Goal: Task Accomplishment & Management: Manage account settings

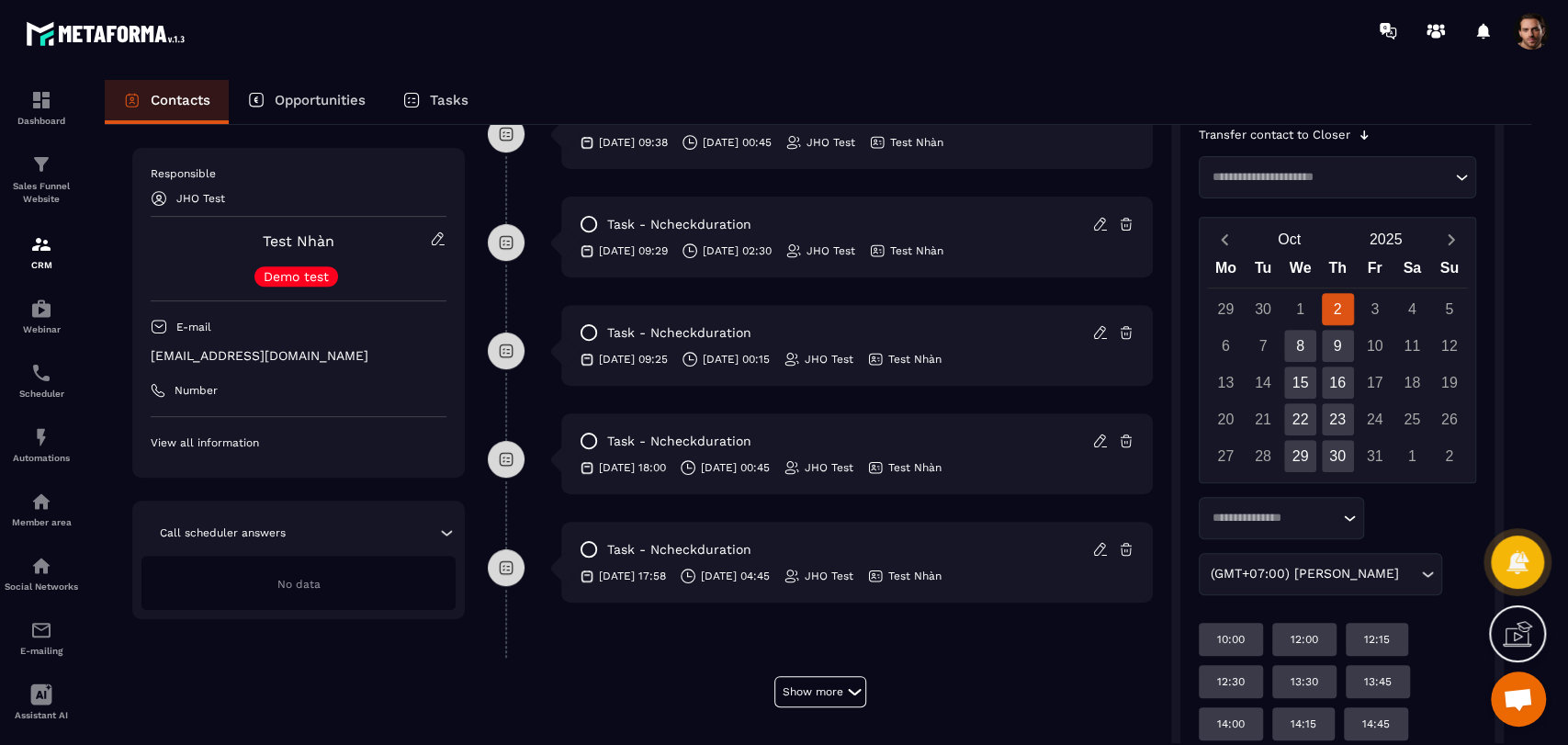
scroll to position [603, 0]
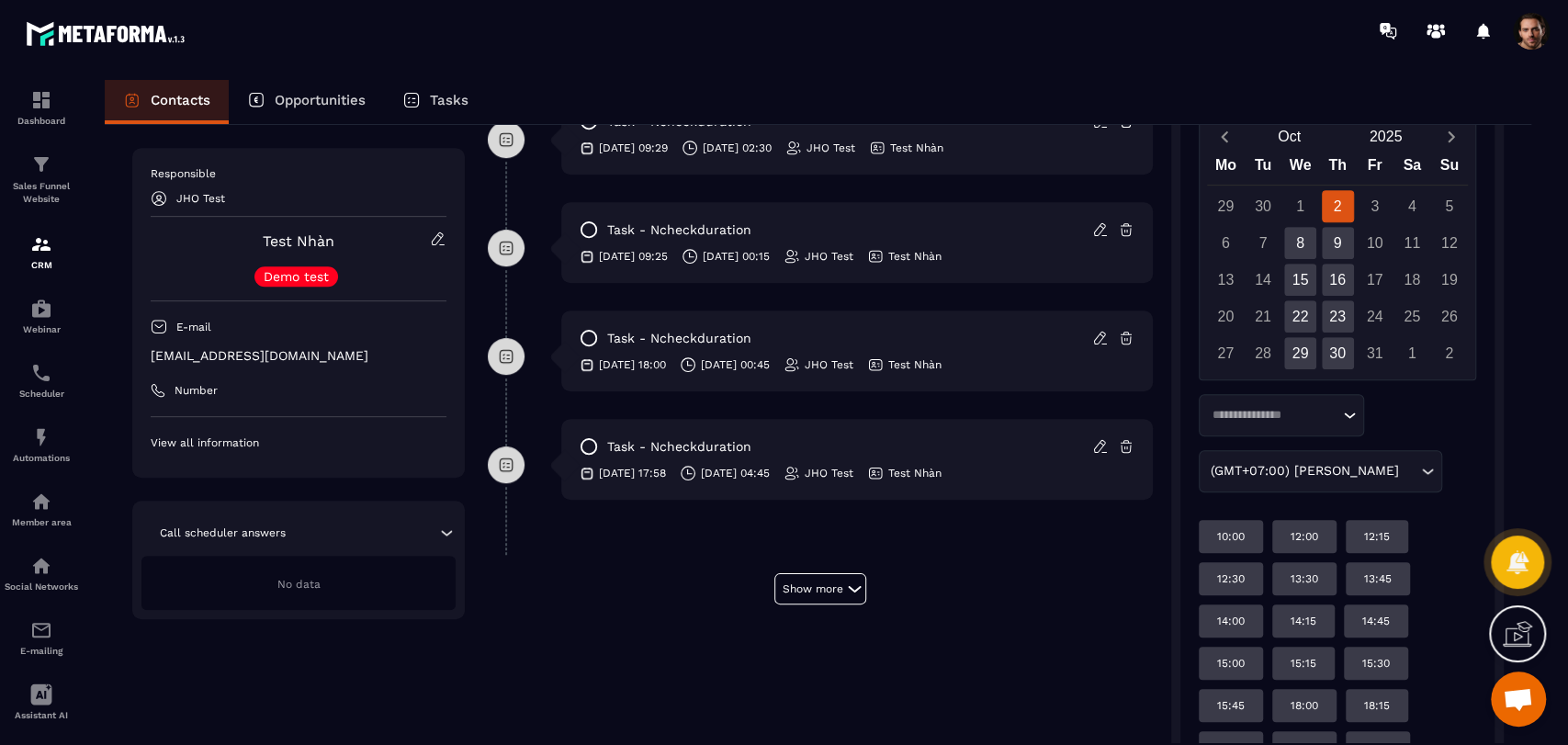
click at [1286, 400] on div "Loading..." at bounding box center [1281, 415] width 165 height 42
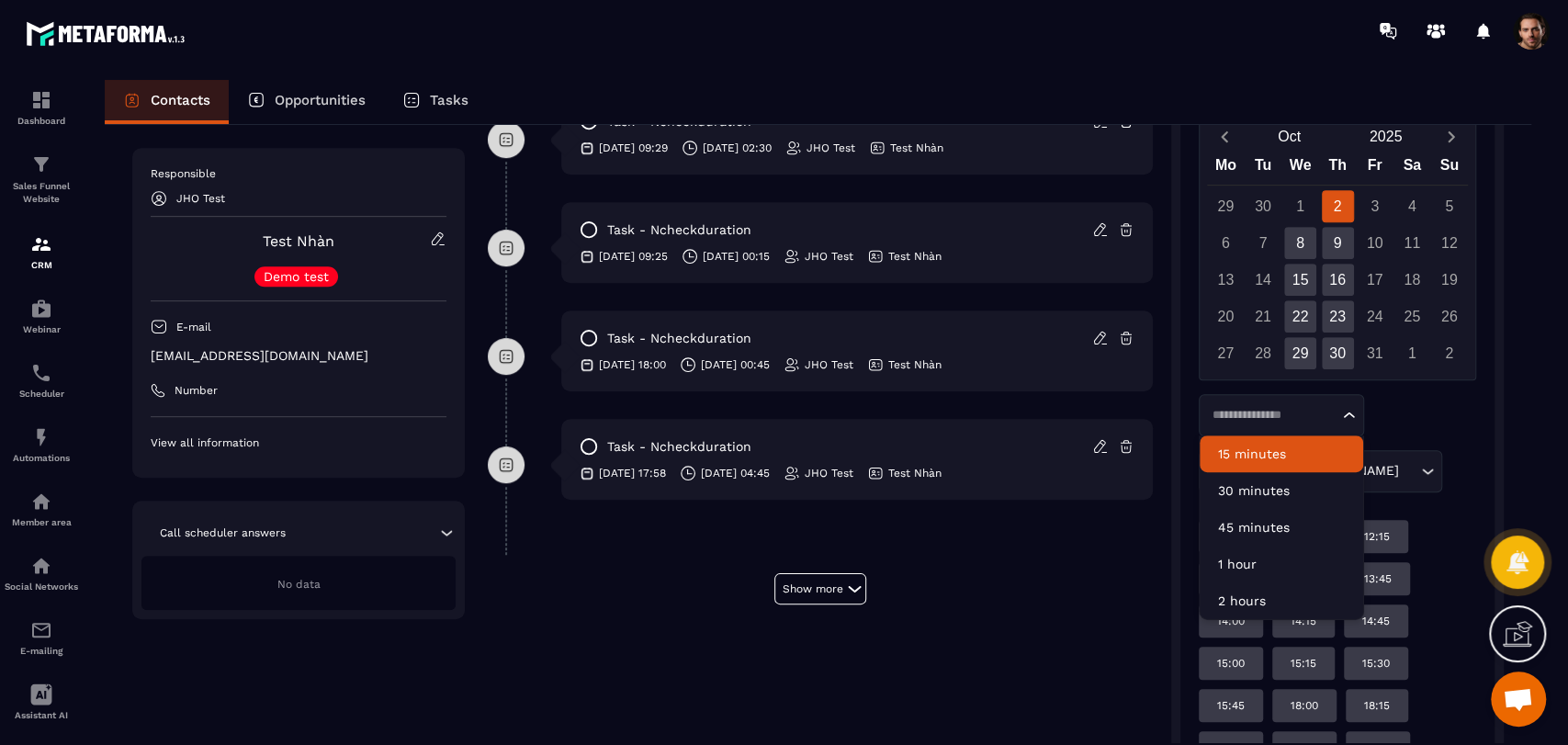
click at [1400, 414] on div "Loading... 15 minutes 30 minutes 45 minutes 1 hour 2 hours (GMT+07:00) [PERSON_…" at bounding box center [1336, 443] width 277 height 98
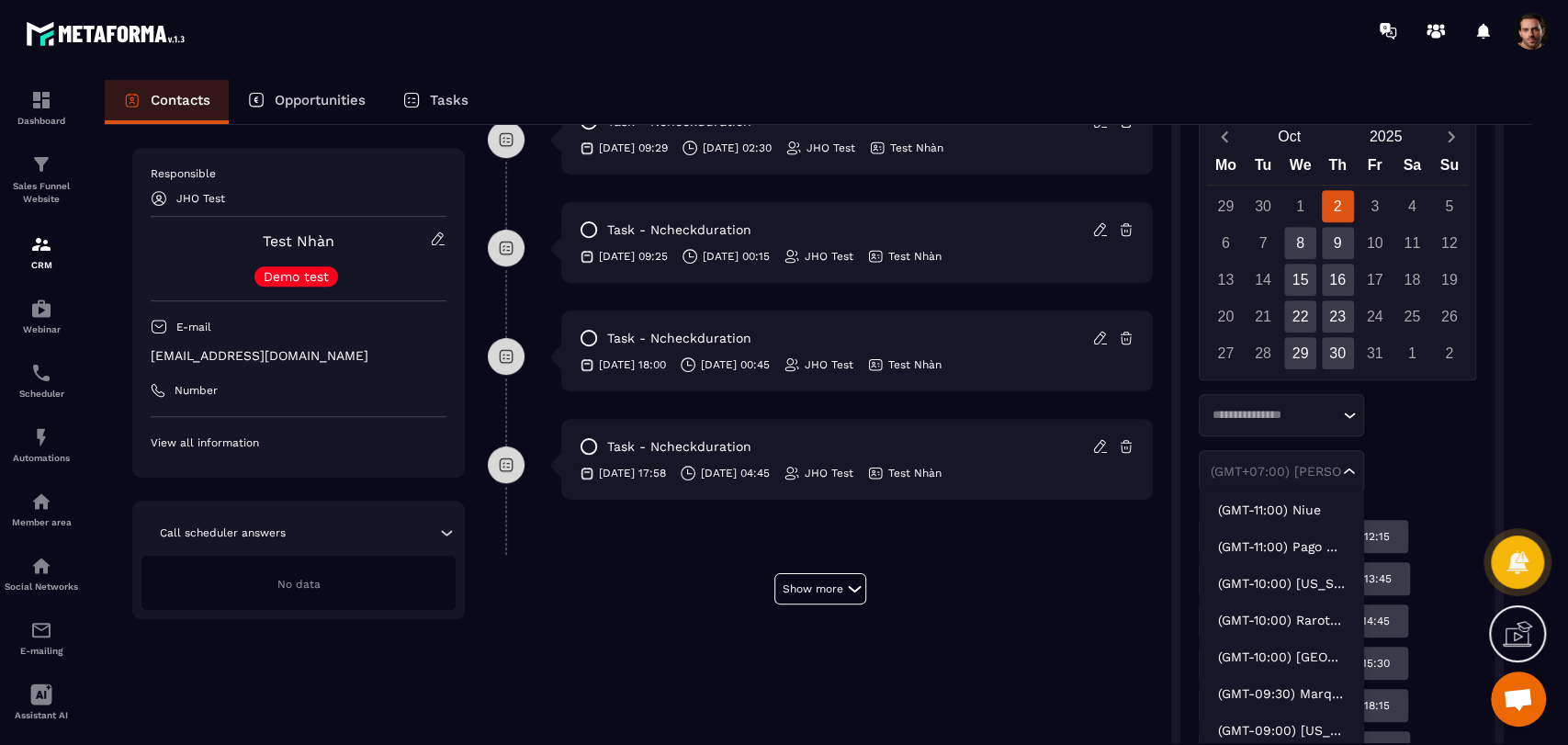
click at [1358, 476] on div "(GMT+07:00) [PERSON_NAME] Loading..." at bounding box center [1281, 471] width 165 height 42
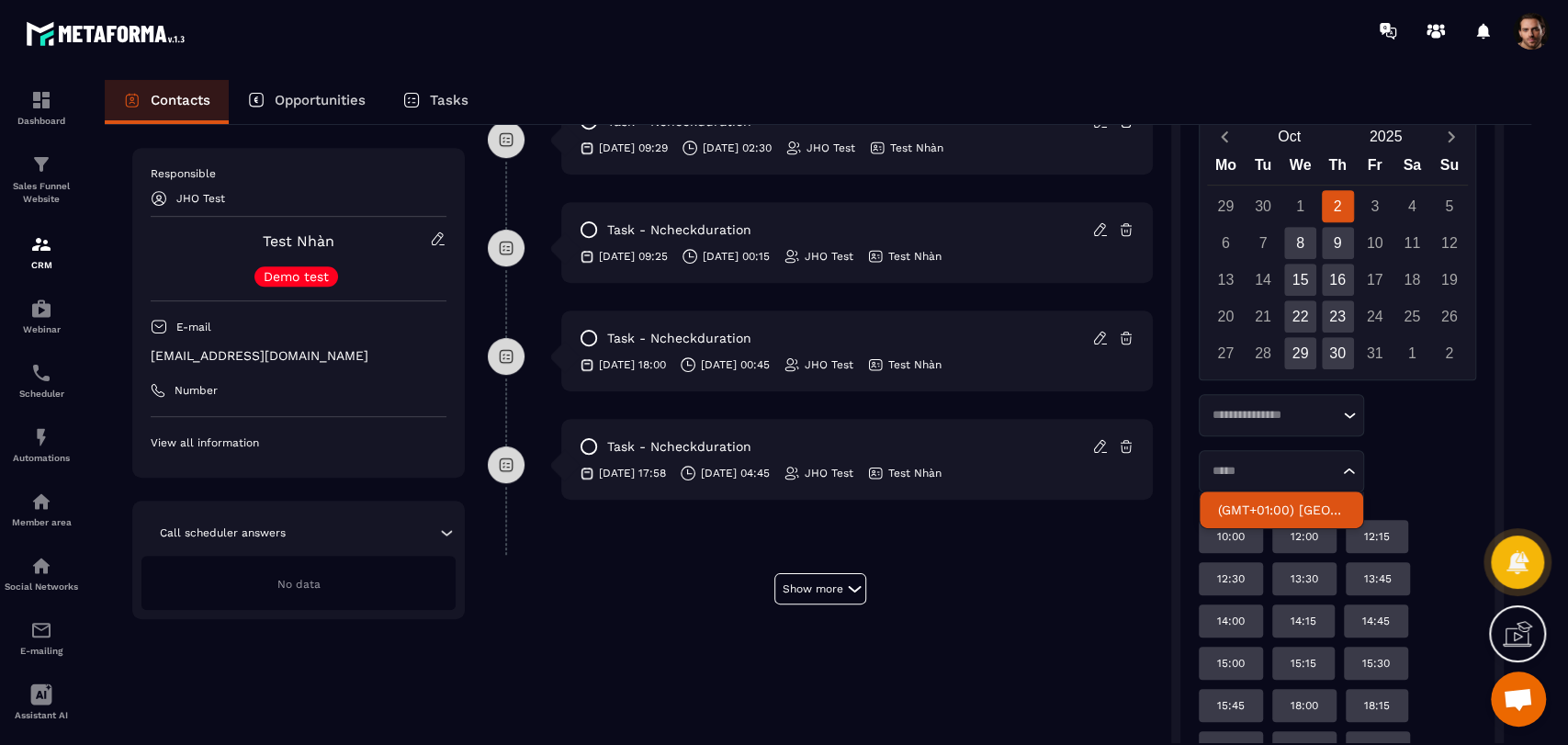
click at [1250, 498] on li "(GMT+01:00) [GEOGRAPHIC_DATA]" at bounding box center [1281, 509] width 163 height 37
type input "*****"
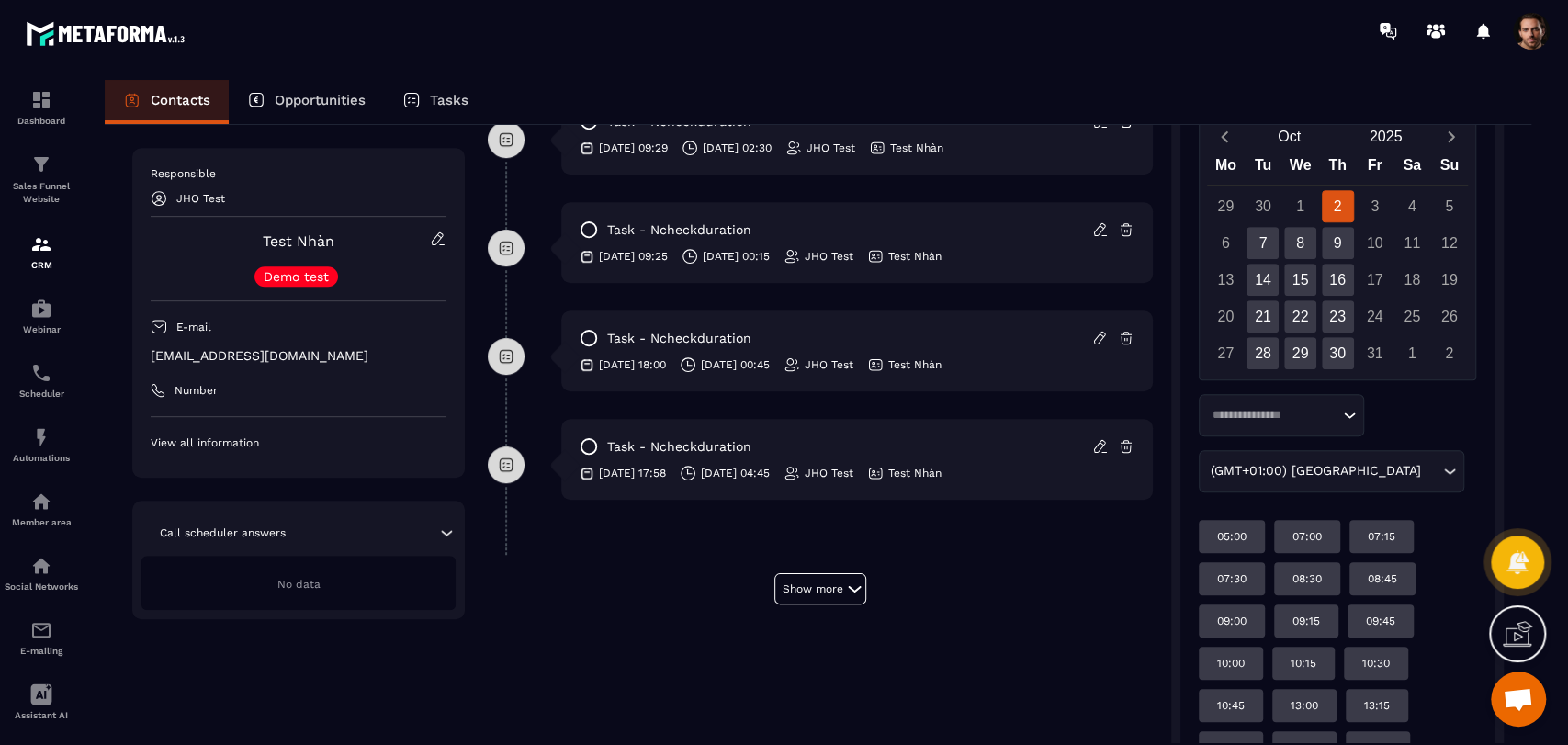
click at [1330, 406] on input "Search for option" at bounding box center [1272, 415] width 132 height 18
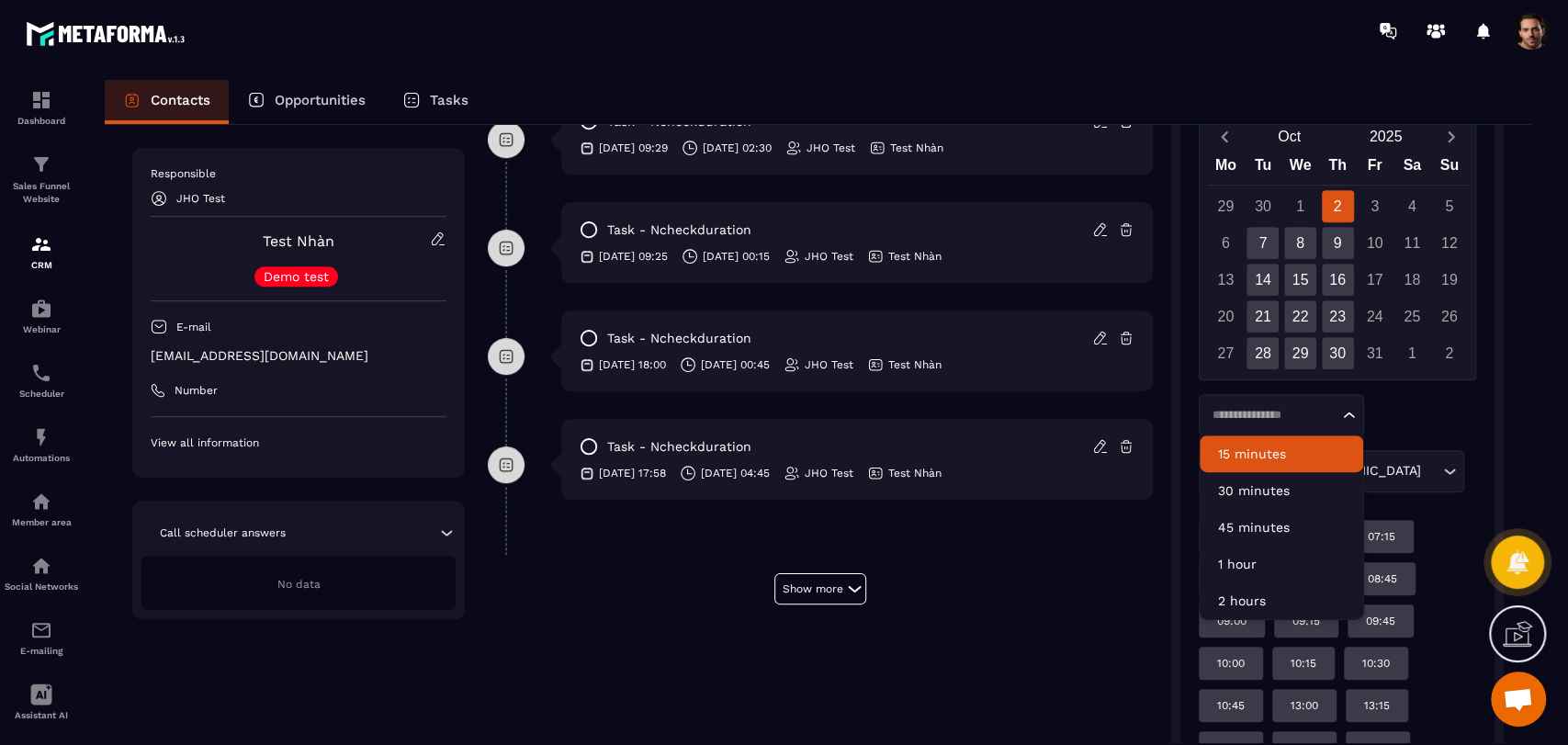
click at [1301, 451] on p "15 minutes" at bounding box center [1281, 454] width 126 height 18
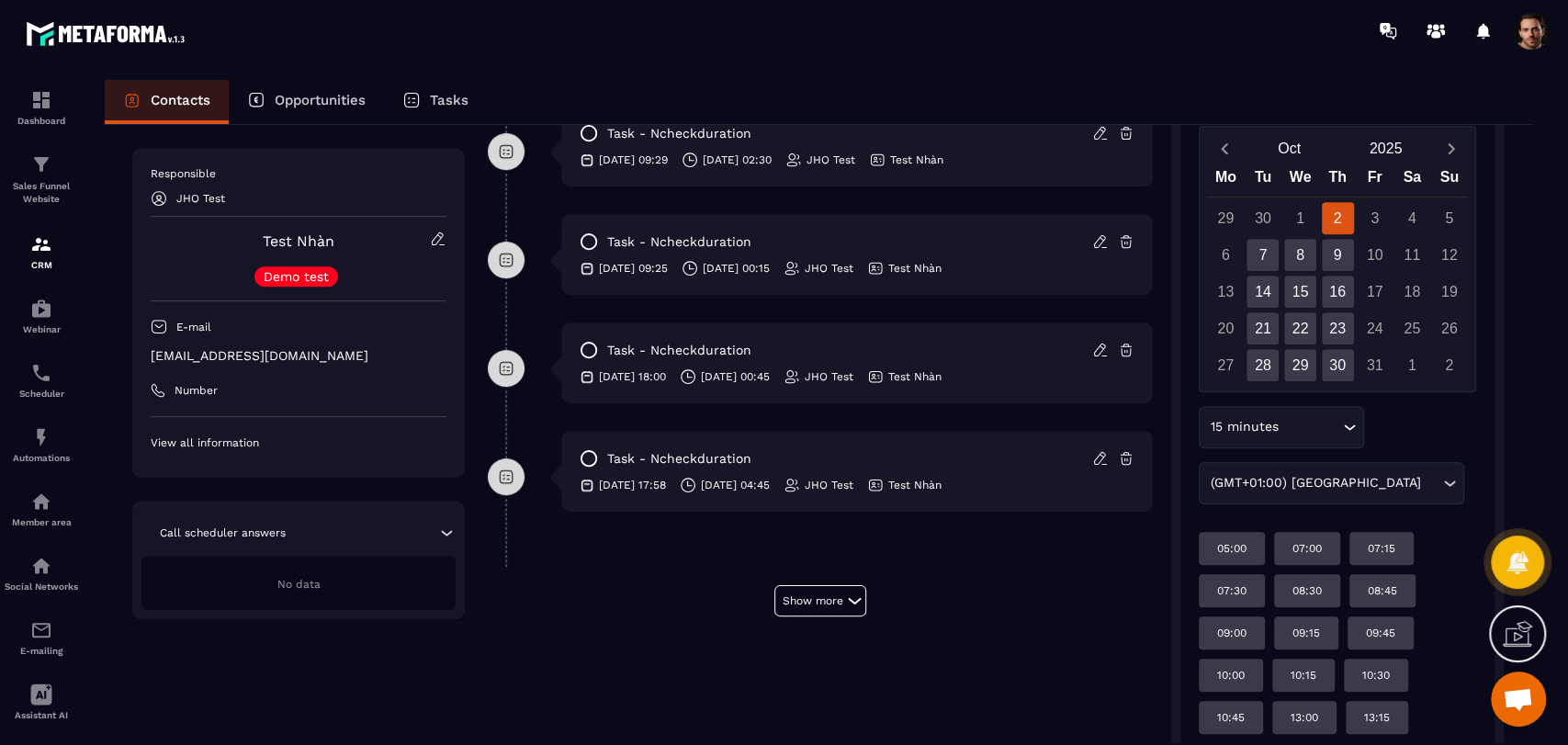
scroll to position [590, 0]
click at [1264, 250] on div "7" at bounding box center [1262, 256] width 32 height 32
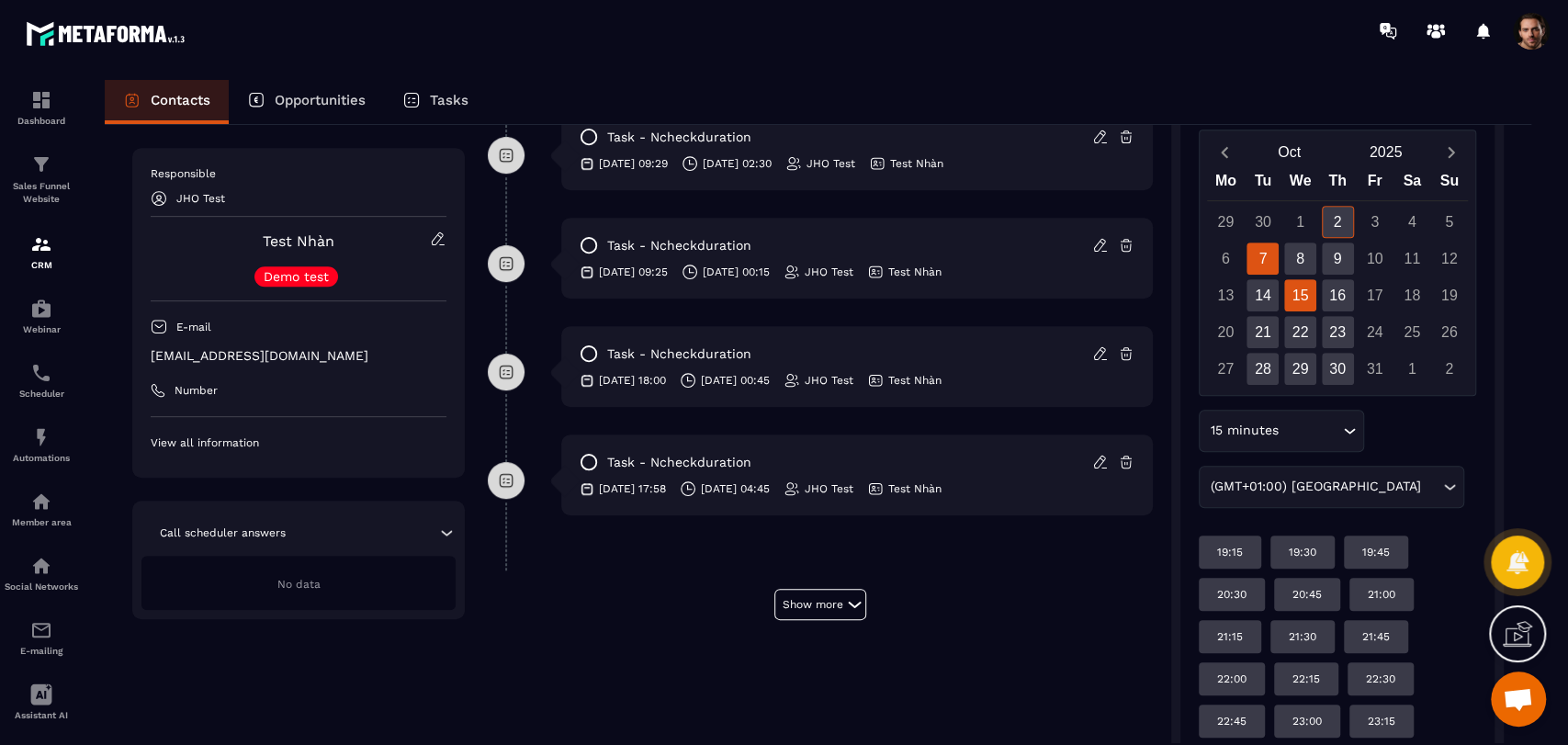
scroll to position [586, 0]
click at [1293, 265] on div "8" at bounding box center [1300, 260] width 32 height 32
click at [1338, 251] on div "9" at bounding box center [1337, 260] width 32 height 32
click at [1307, 251] on div "8" at bounding box center [1300, 260] width 32 height 32
click at [1339, 271] on div "9" at bounding box center [1337, 260] width 32 height 32
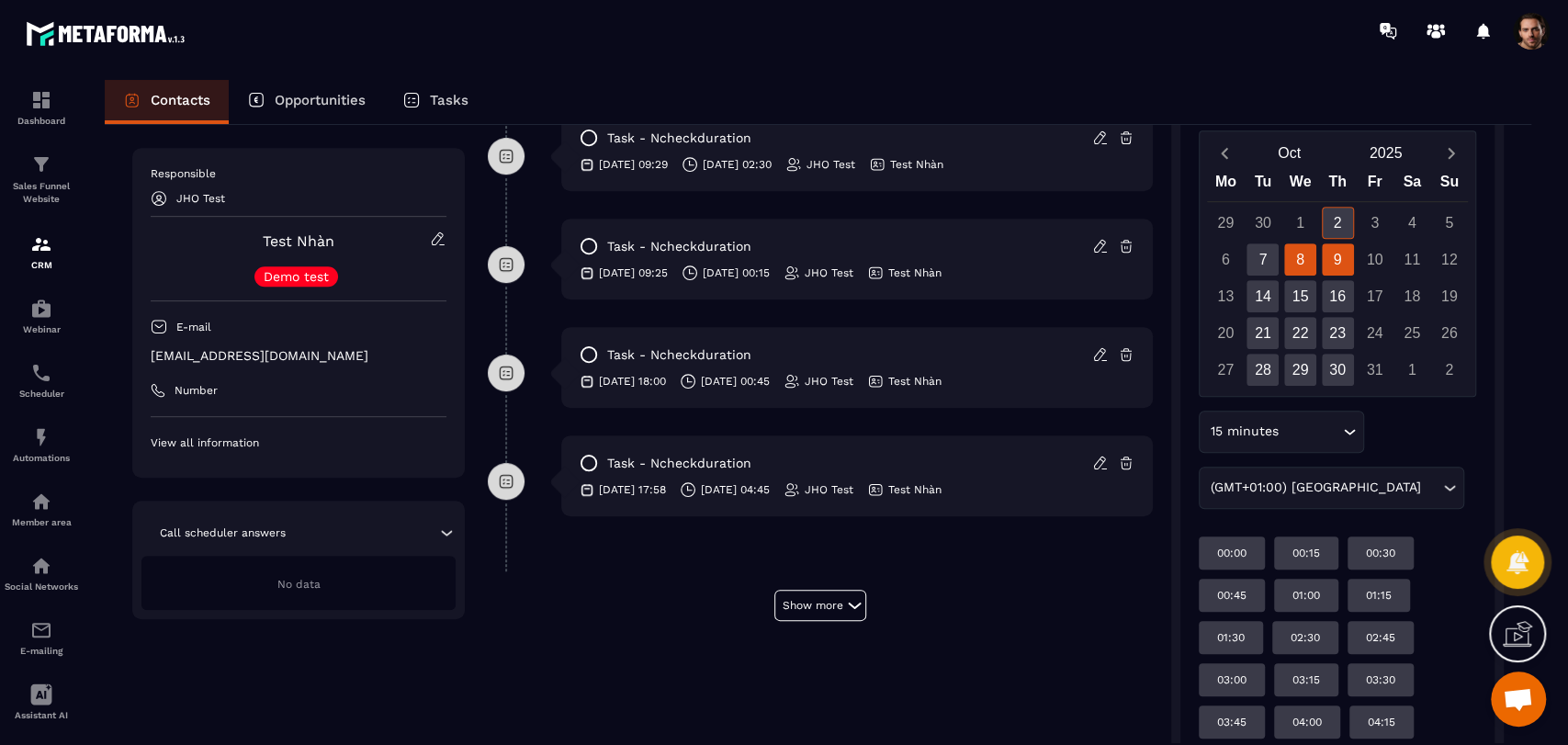
click at [1302, 271] on div "8" at bounding box center [1300, 260] width 32 height 32
click at [1254, 266] on div "7" at bounding box center [1262, 260] width 32 height 32
click at [1291, 261] on div "8" at bounding box center [1300, 260] width 32 height 32
click at [1332, 261] on div "9" at bounding box center [1337, 260] width 32 height 32
click at [1305, 260] on div "8" at bounding box center [1300, 260] width 32 height 32
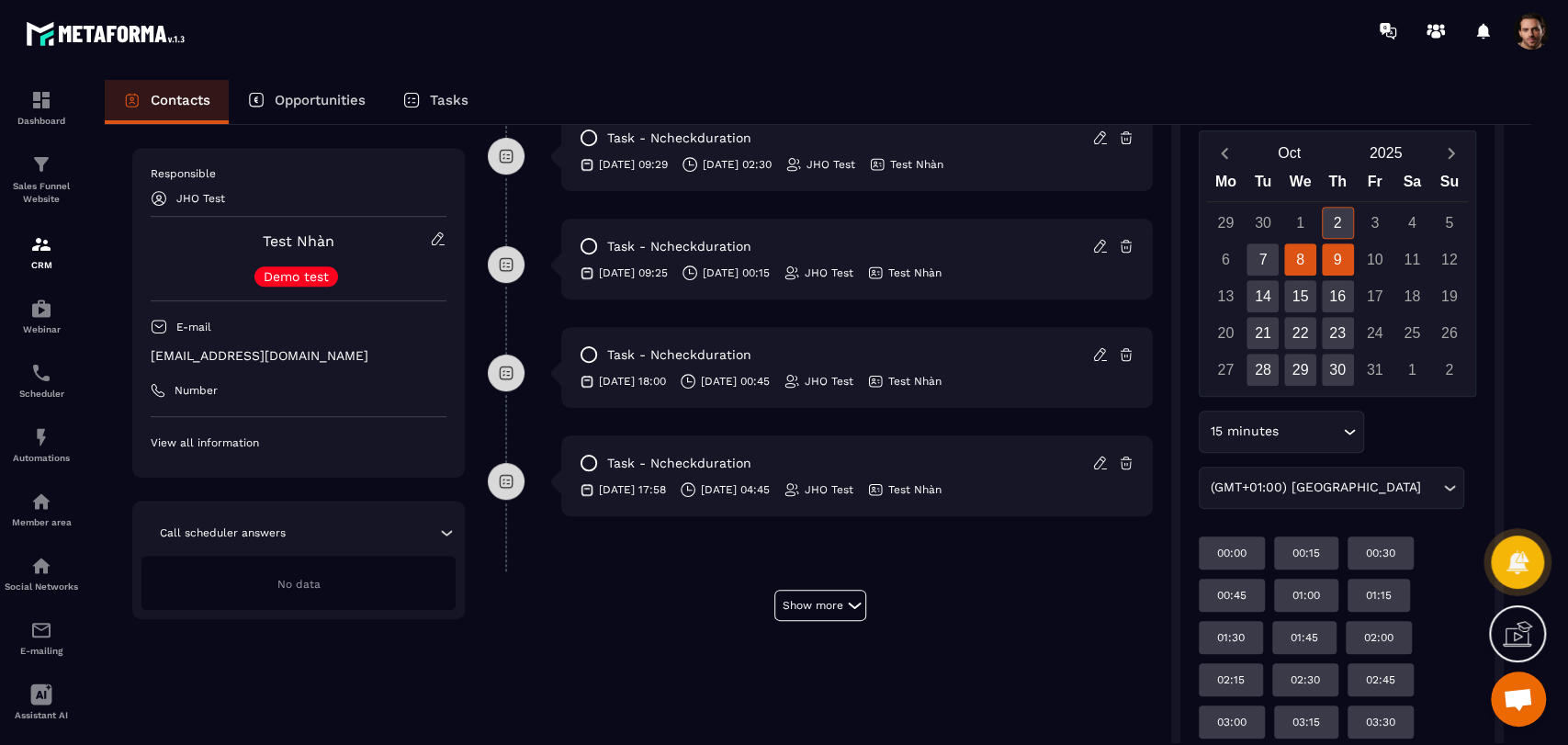
click at [1330, 257] on div "9" at bounding box center [1337, 260] width 32 height 32
click at [1310, 259] on div "8" at bounding box center [1300, 260] width 32 height 32
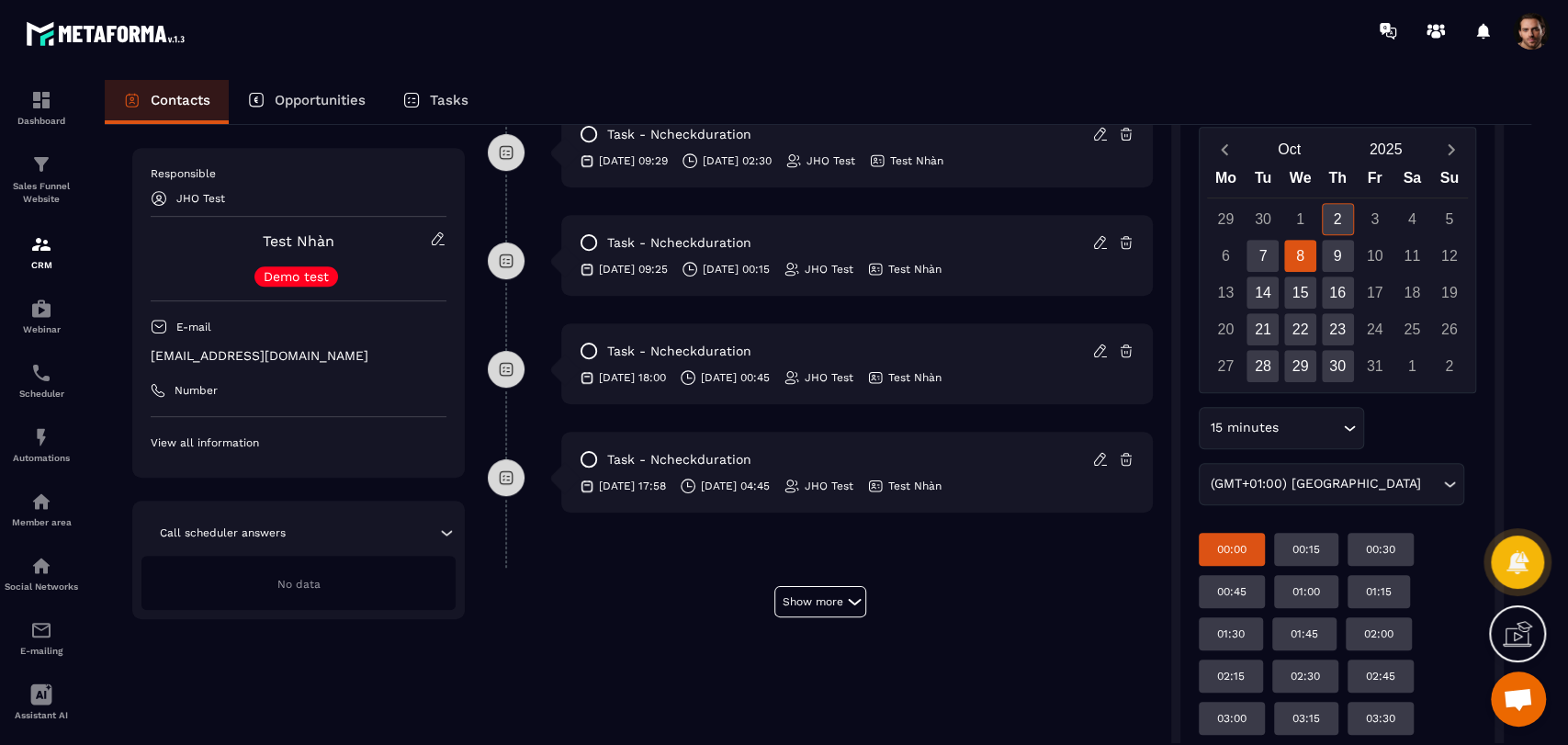
click at [1240, 549] on p "00:00" at bounding box center [1232, 549] width 30 height 15
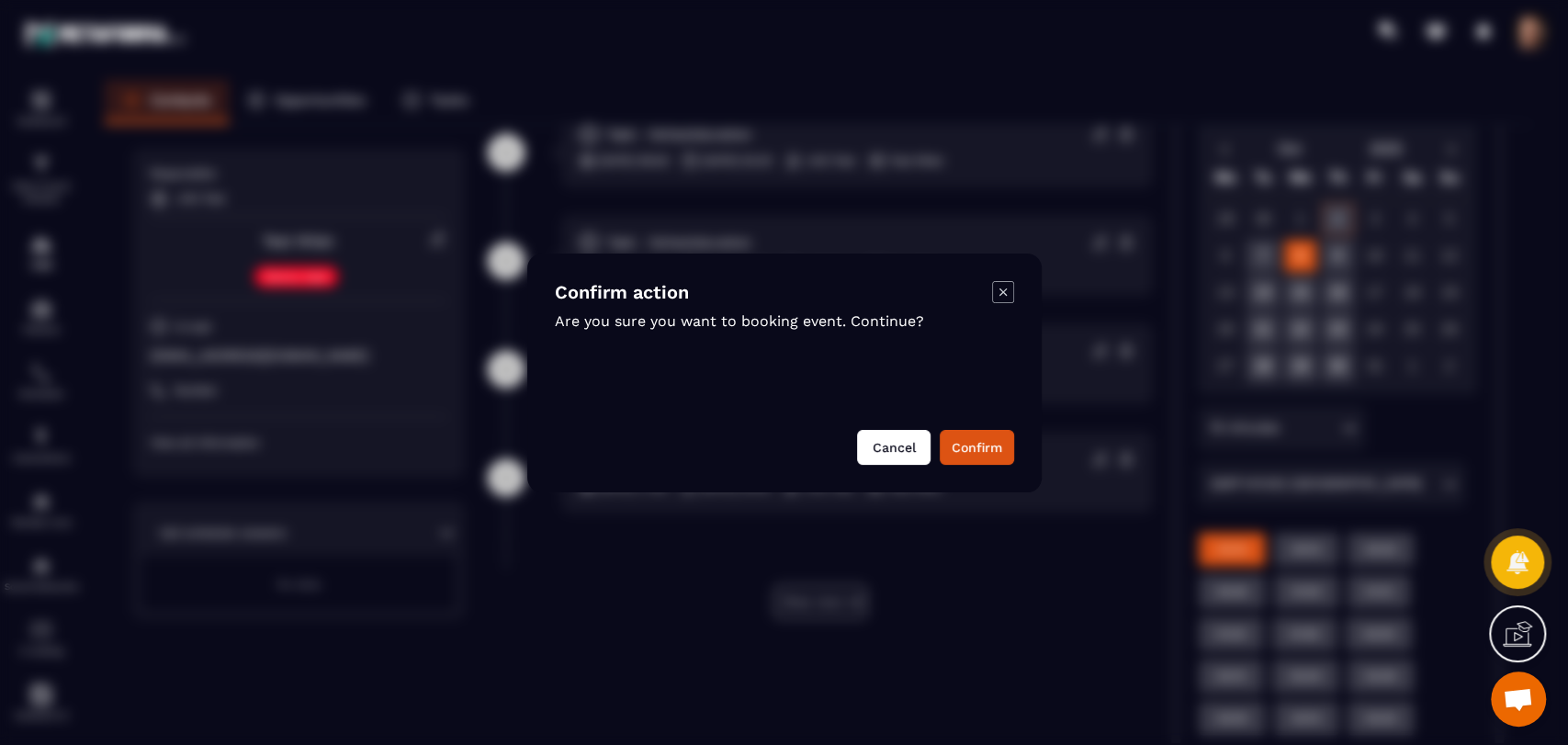
click at [920, 434] on button "Cancel" at bounding box center [894, 447] width 74 height 35
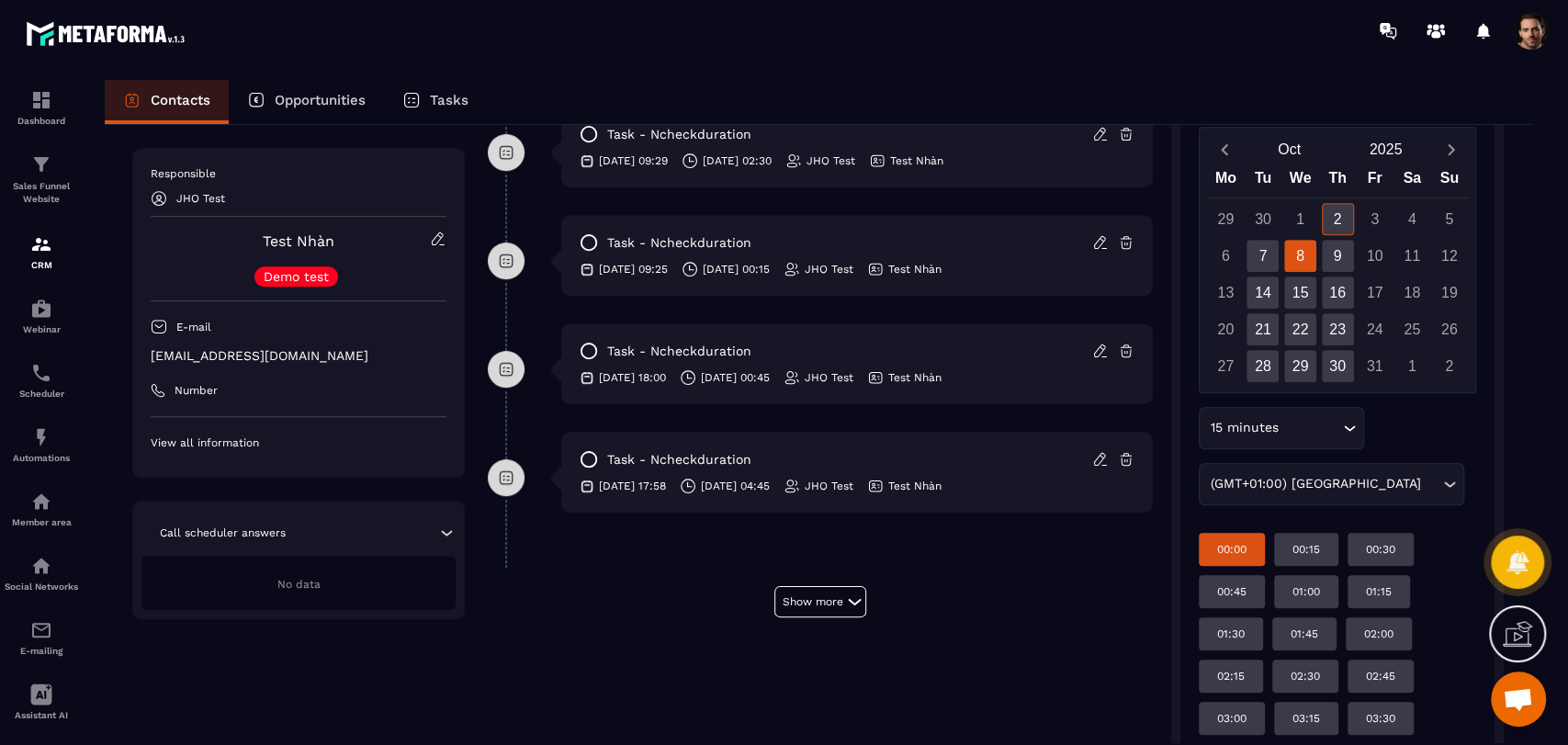
click at [1254, 547] on div "00:00" at bounding box center [1231, 549] width 66 height 33
click at [1300, 546] on p "00:15" at bounding box center [1306, 549] width 28 height 15
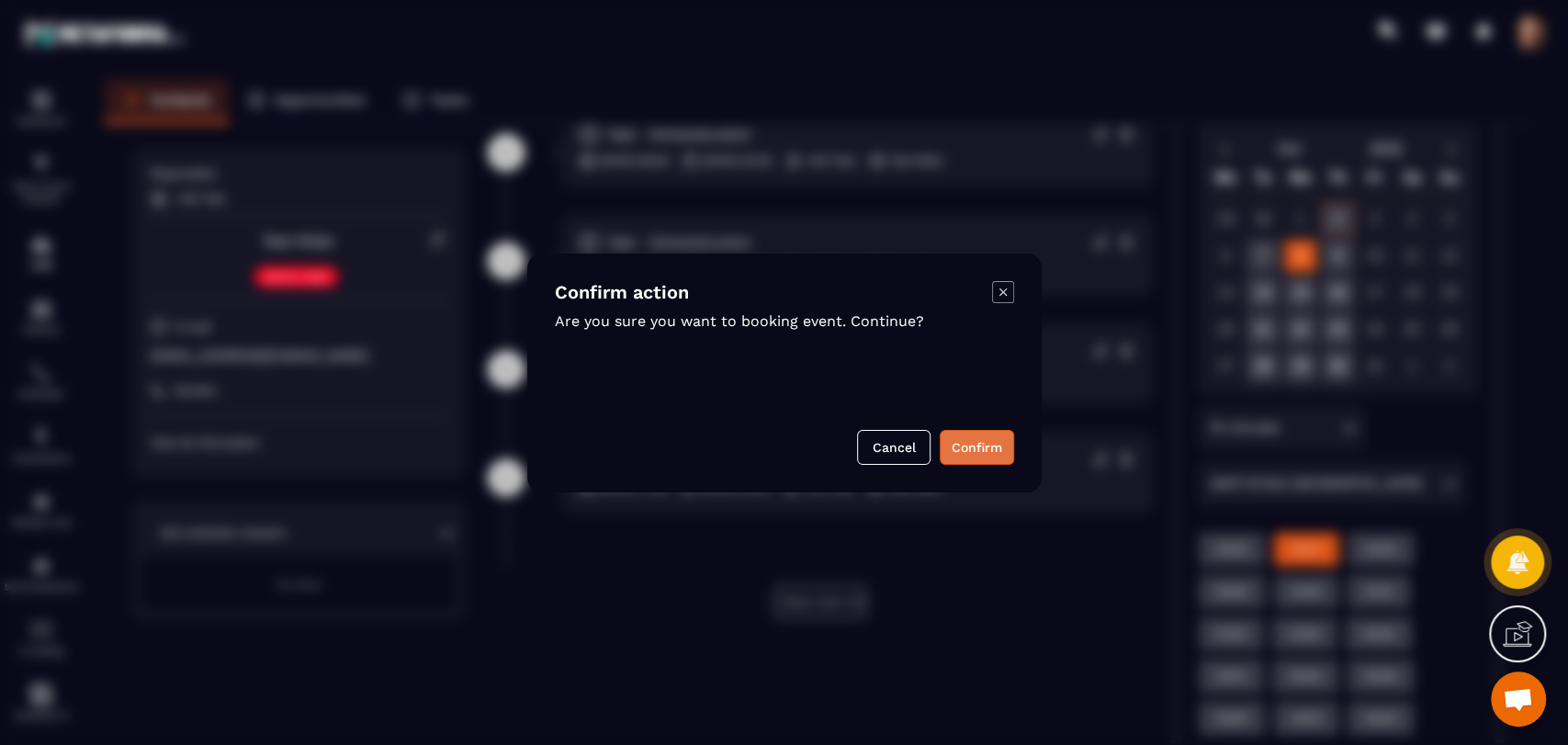
click at [991, 457] on button "Confirm" at bounding box center [976, 447] width 75 height 35
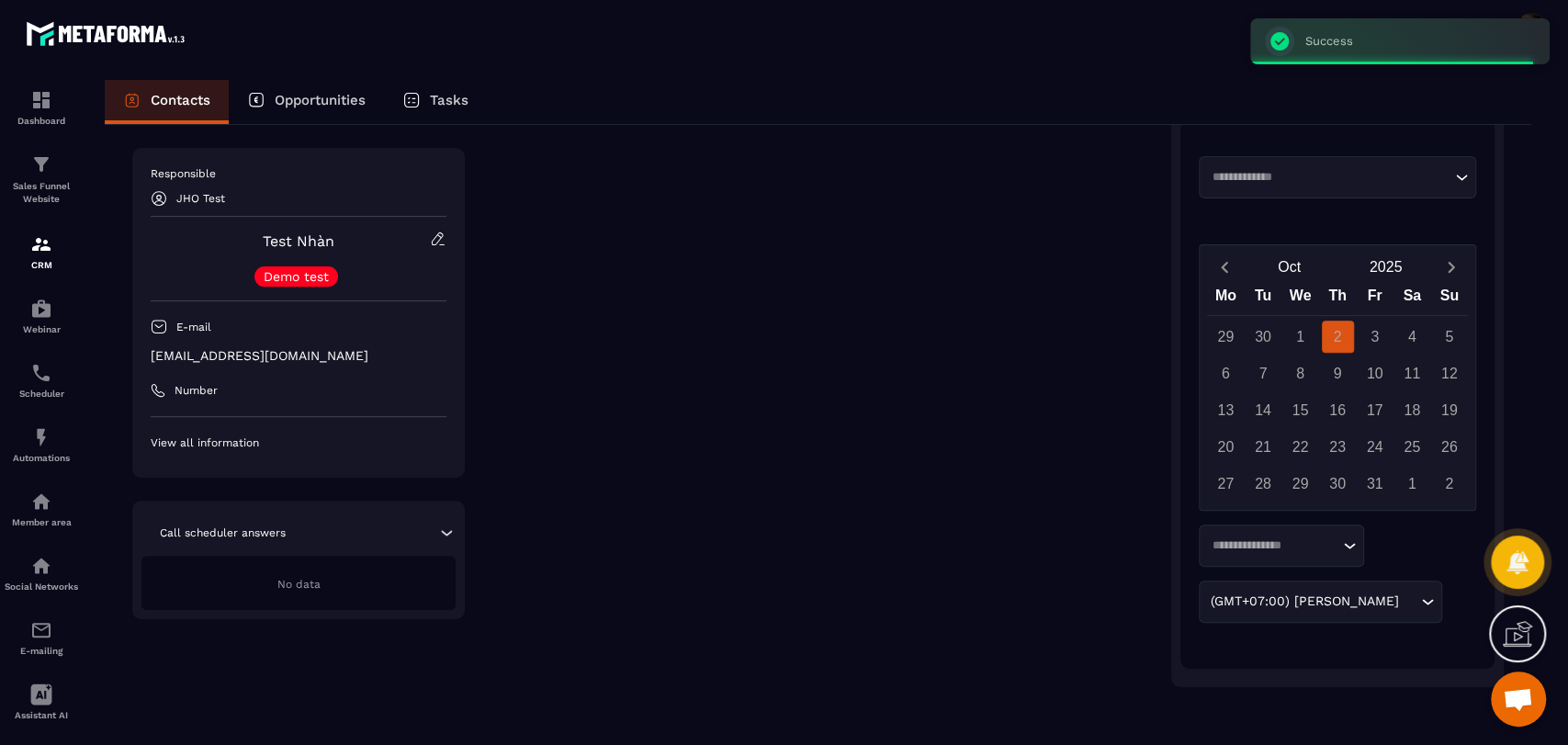
scroll to position [442, 0]
